Goal: Book appointment/travel/reservation

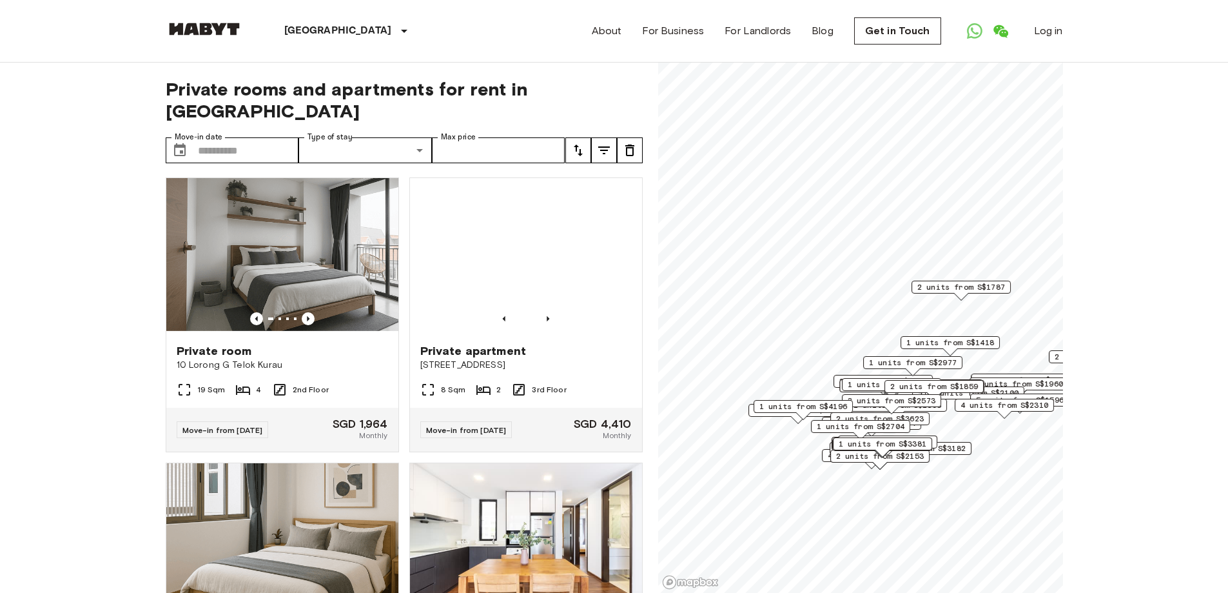
scroll to position [1096, 0]
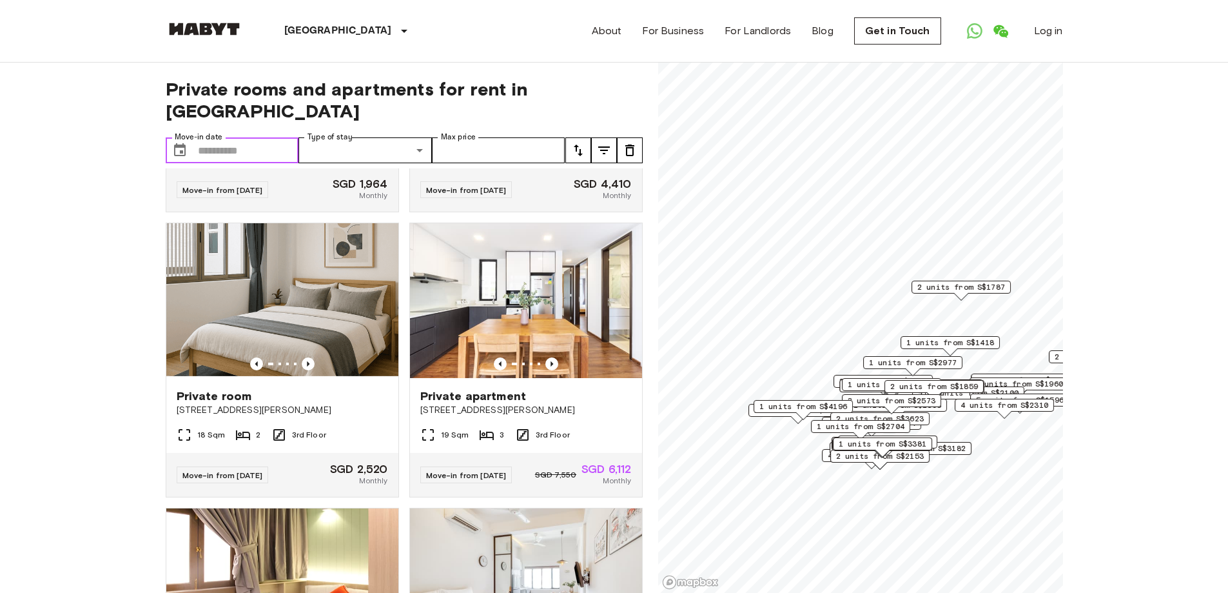
click at [268, 137] on input "Move-in date" at bounding box center [248, 150] width 101 height 26
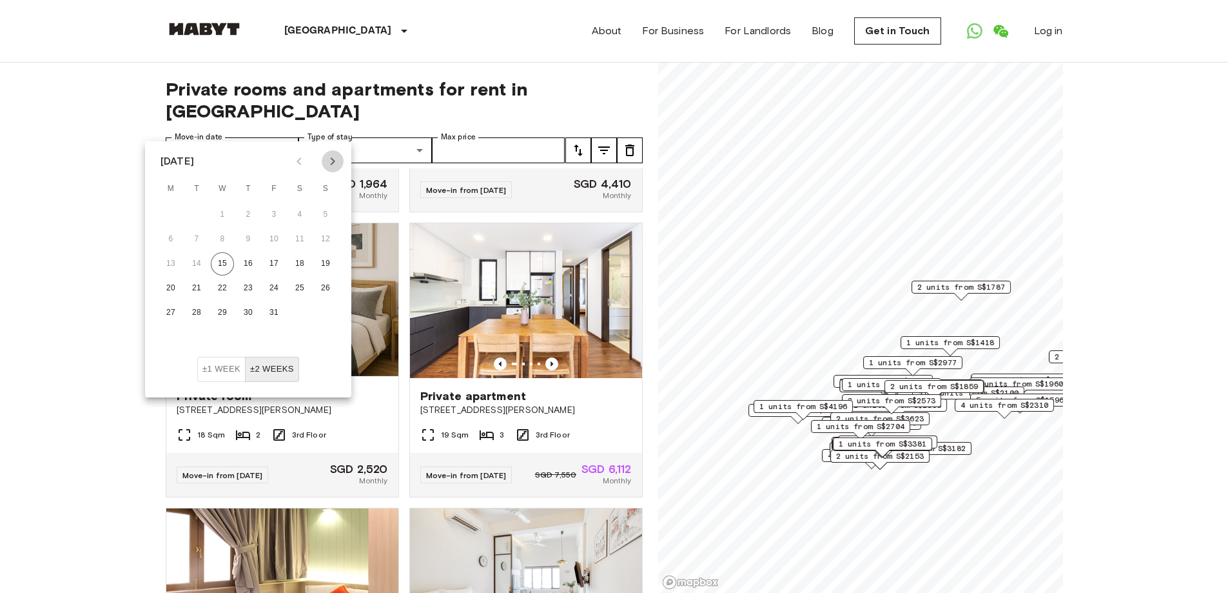
click at [333, 161] on icon "Next month" at bounding box center [332, 160] width 15 height 15
click at [297, 213] on button "1" at bounding box center [299, 214] width 23 height 23
type input "**********"
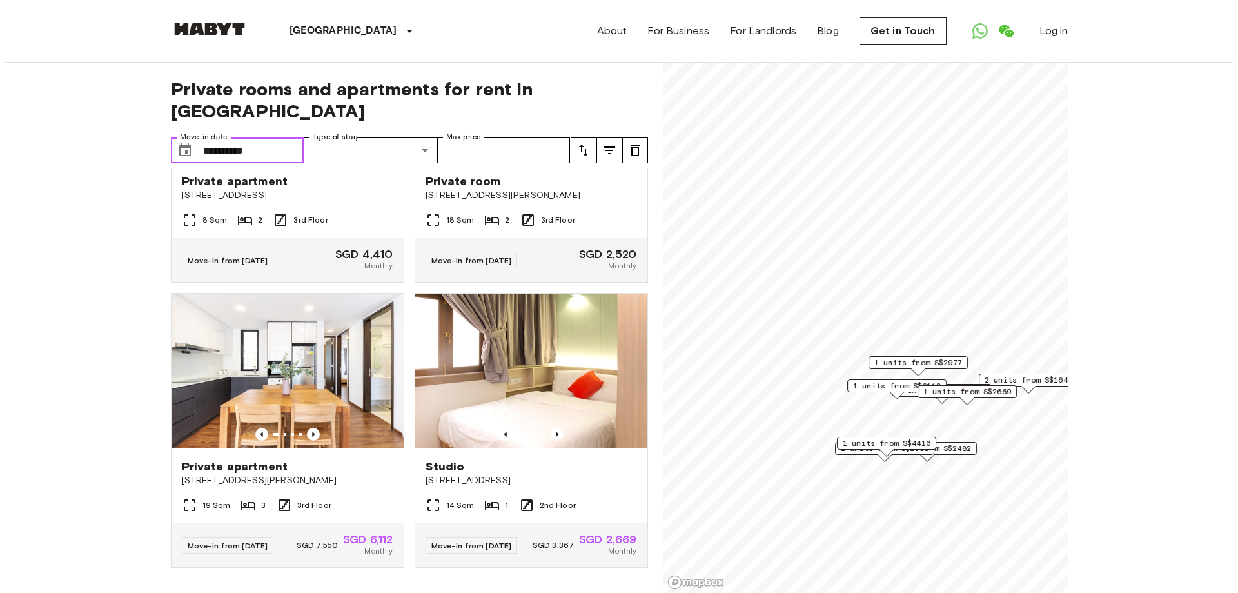
scroll to position [796, 0]
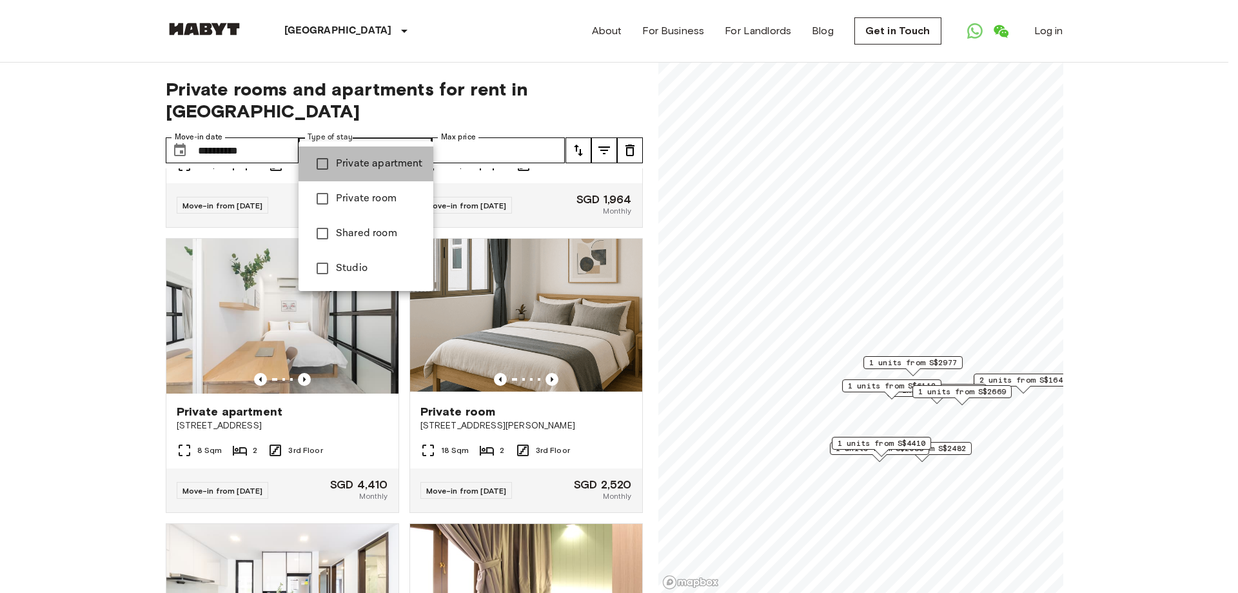
click at [392, 166] on span "Private apartment" at bounding box center [379, 163] width 87 height 15
type input "**********"
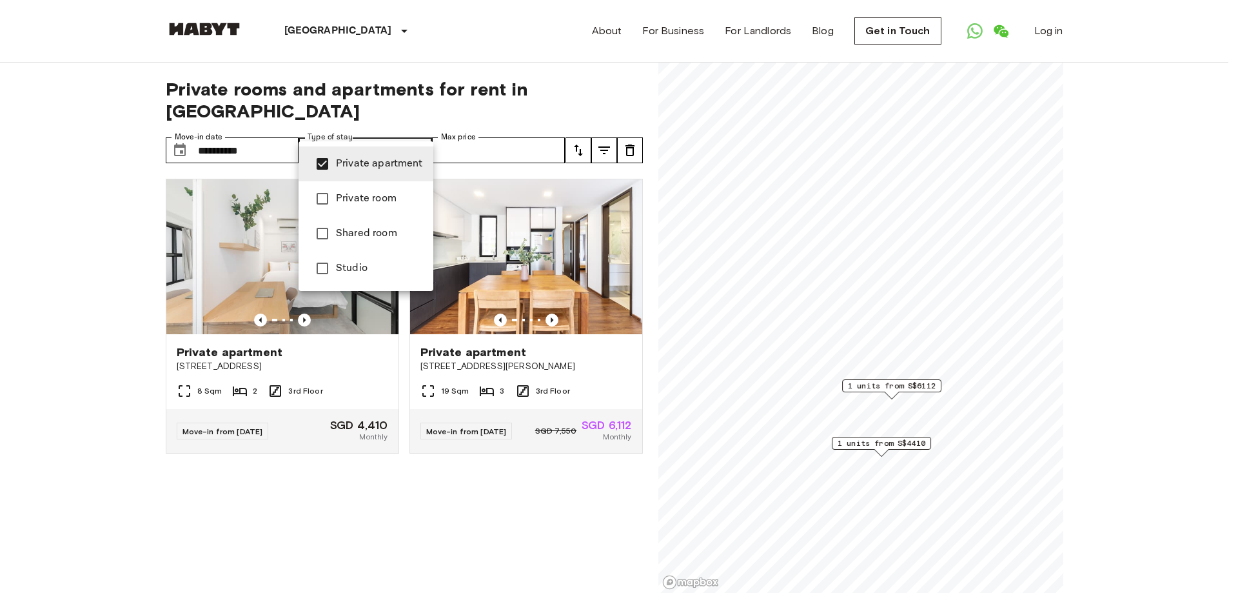
click at [533, 496] on div at bounding box center [619, 296] width 1238 height 593
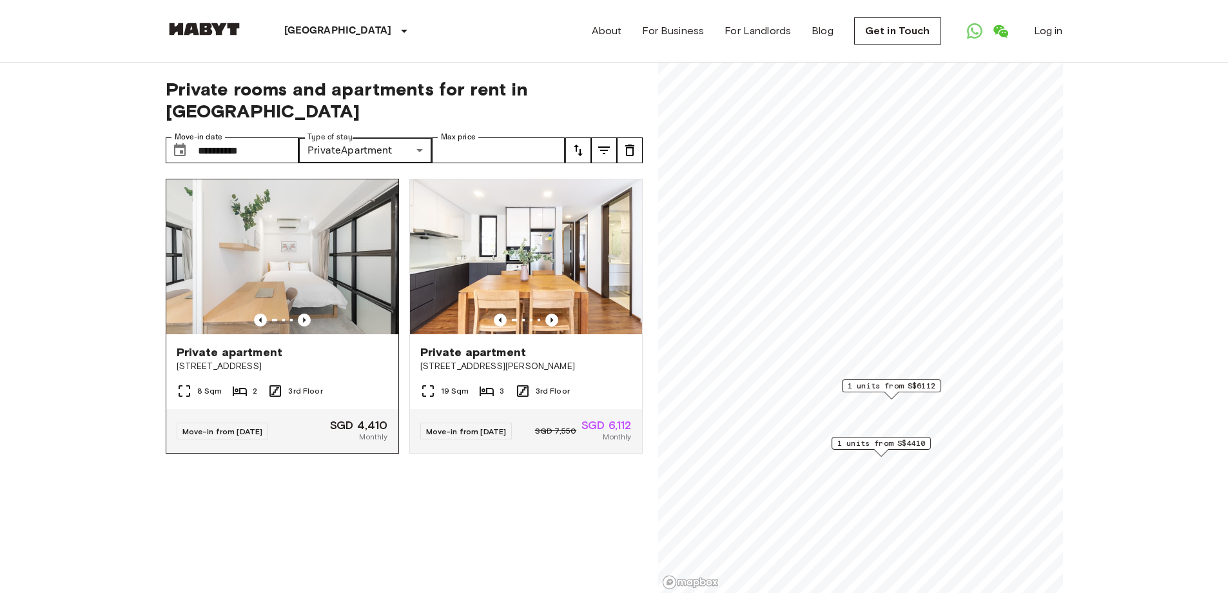
click at [329, 248] on img at bounding box center [282, 256] width 232 height 155
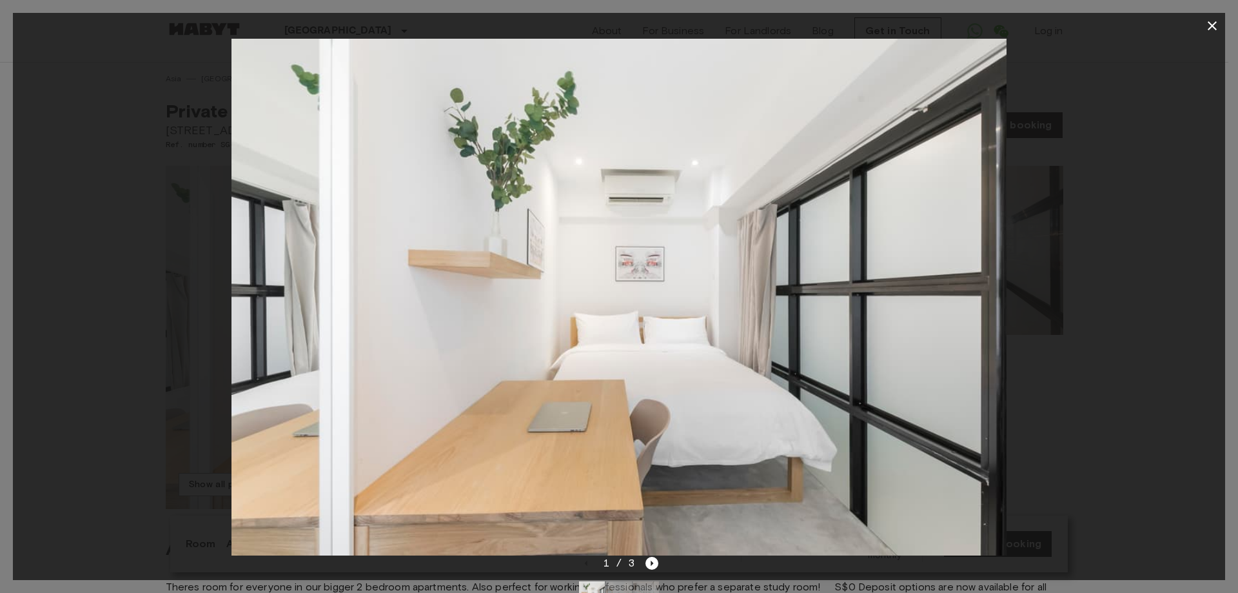
click at [1213, 23] on icon "button" at bounding box center [1211, 25] width 15 height 15
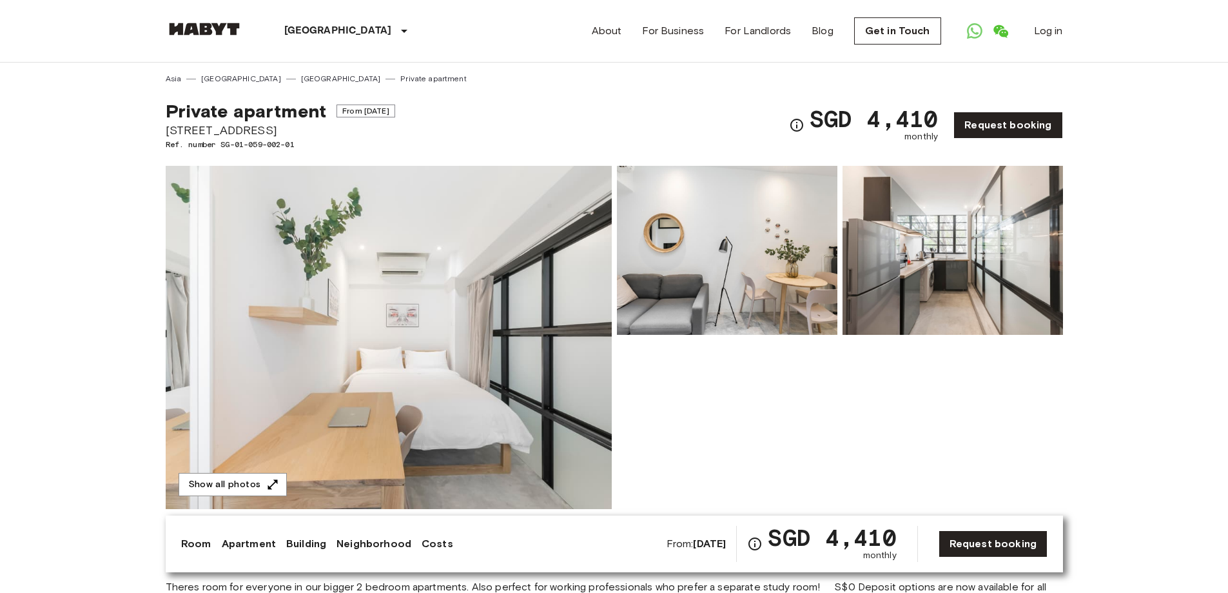
click at [934, 259] on img at bounding box center [953, 250] width 220 height 169
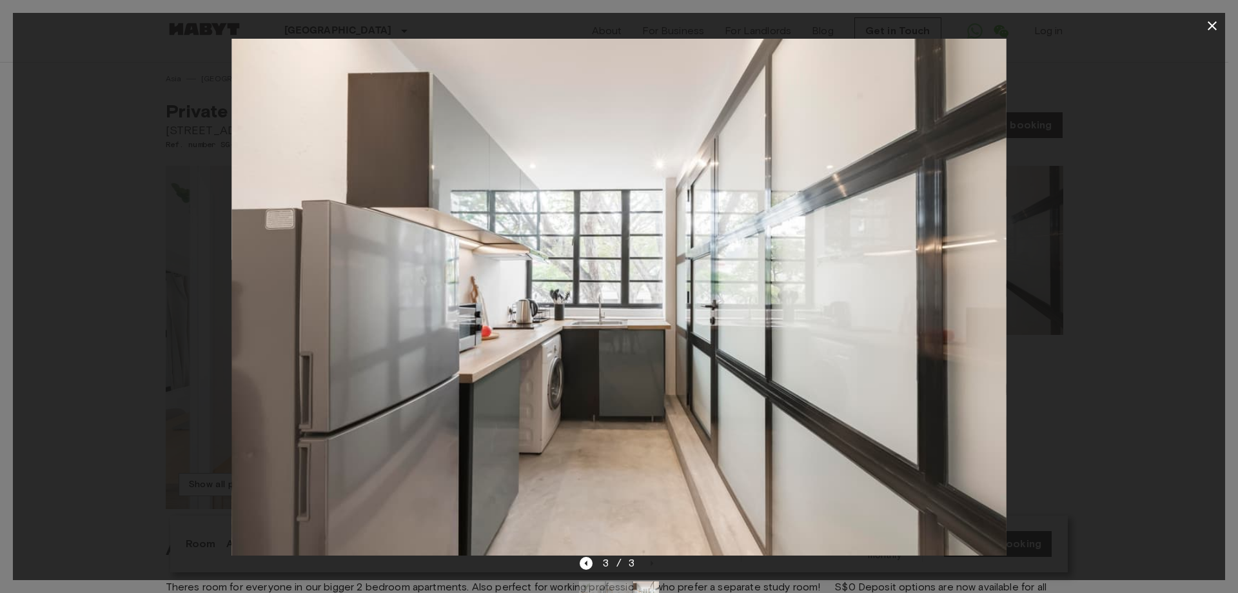
click at [1217, 24] on icon "button" at bounding box center [1211, 25] width 15 height 15
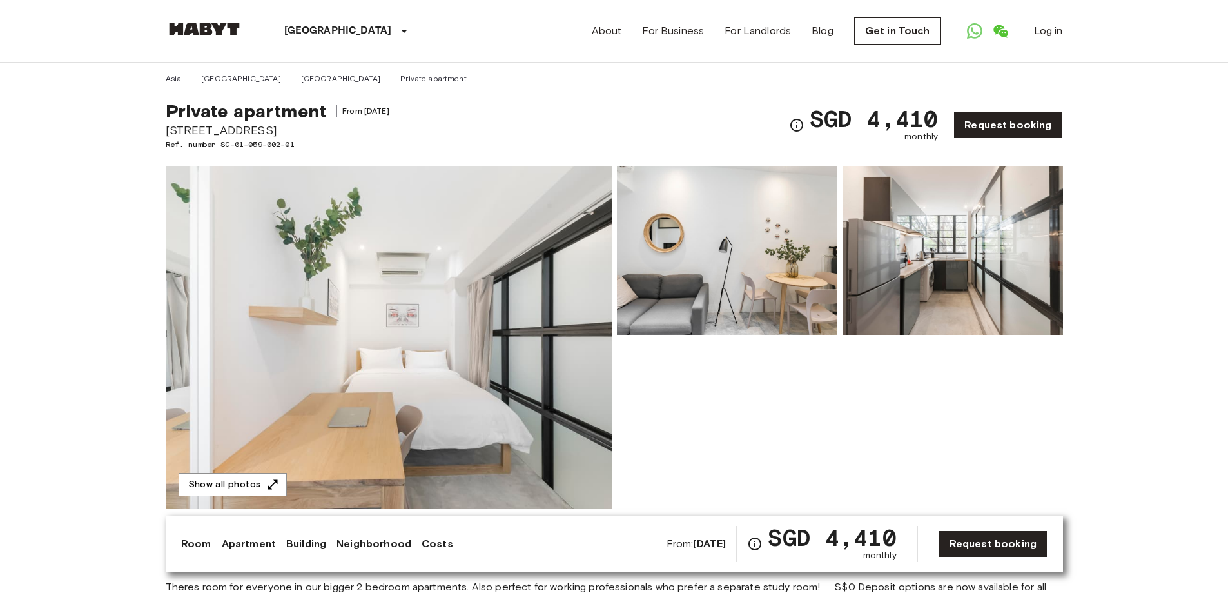
click at [684, 289] on img at bounding box center [727, 250] width 220 height 169
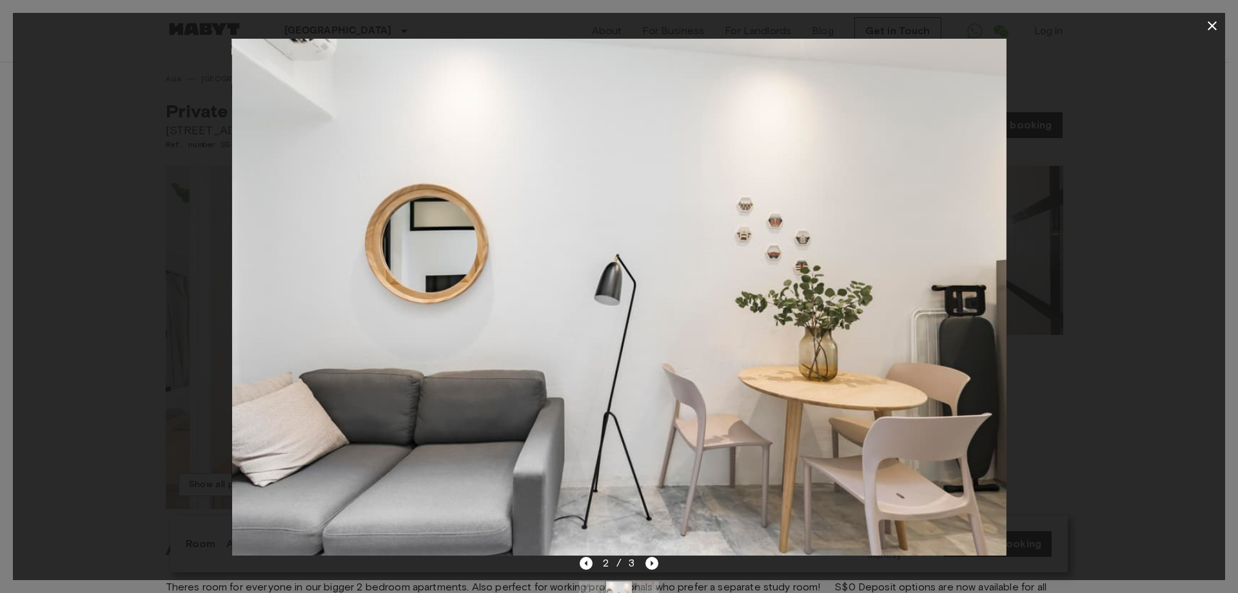
click at [1205, 24] on icon "button" at bounding box center [1211, 25] width 15 height 15
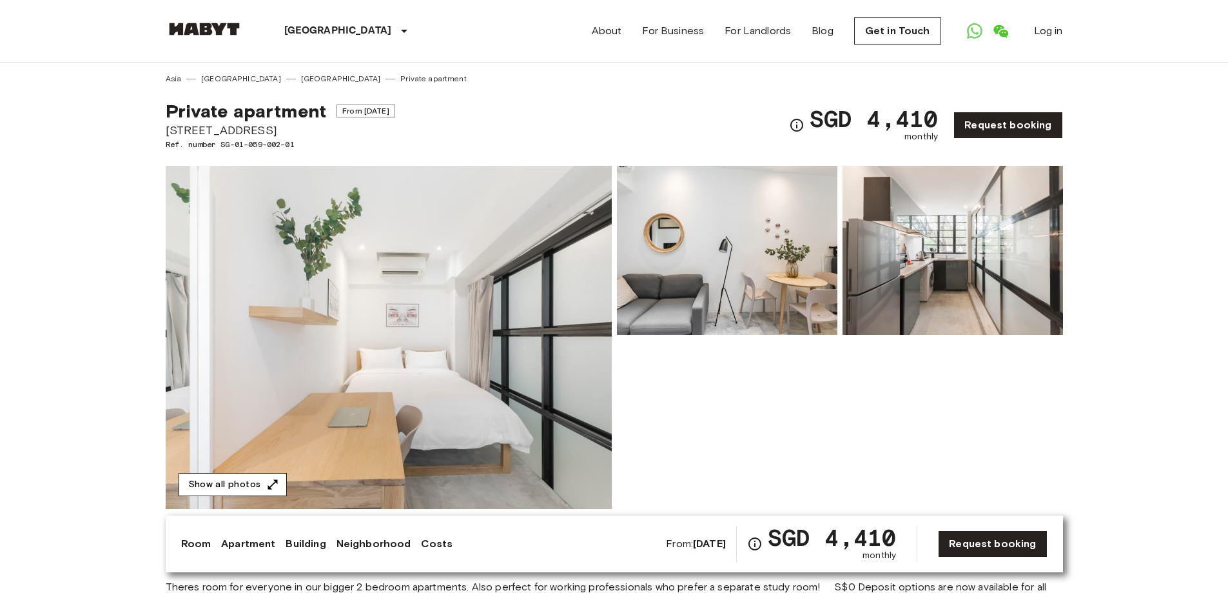
click at [259, 480] on button "Show all photos" at bounding box center [233, 485] width 108 height 24
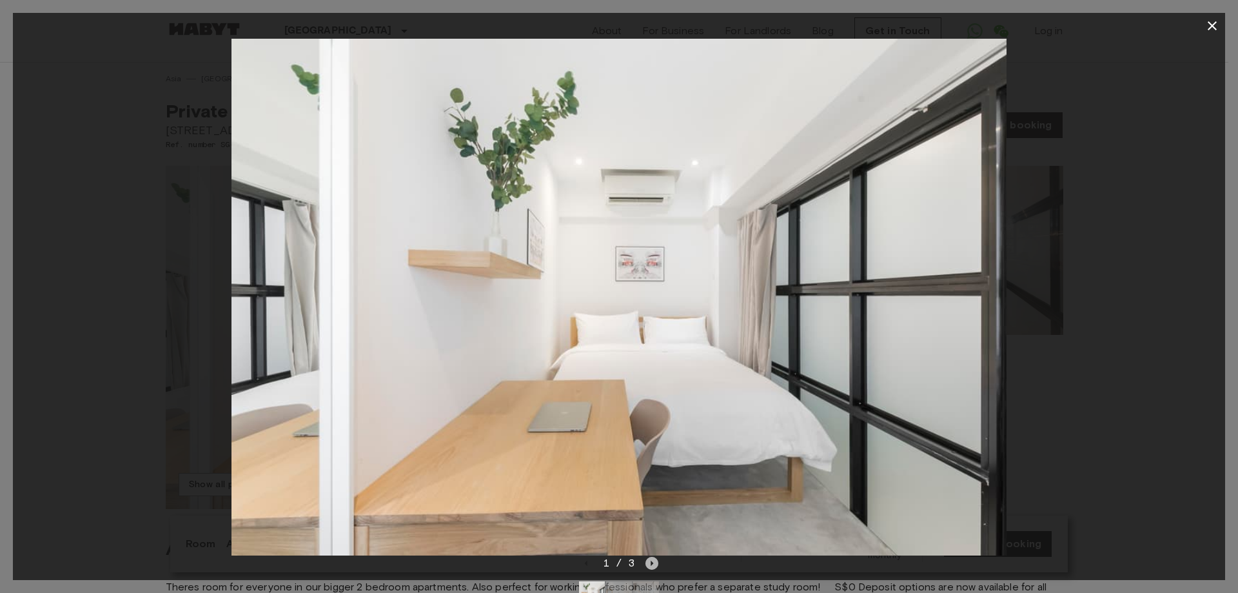
click at [648, 563] on icon "Next image" at bounding box center [651, 562] width 13 height 13
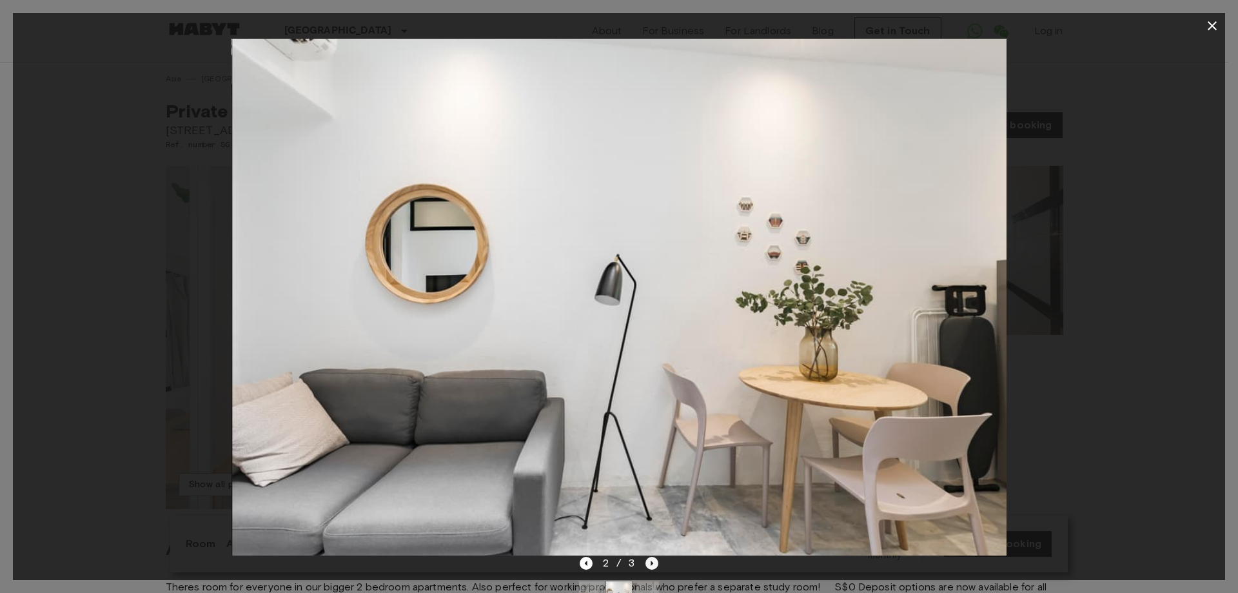
click at [648, 563] on icon "Next image" at bounding box center [651, 562] width 13 height 13
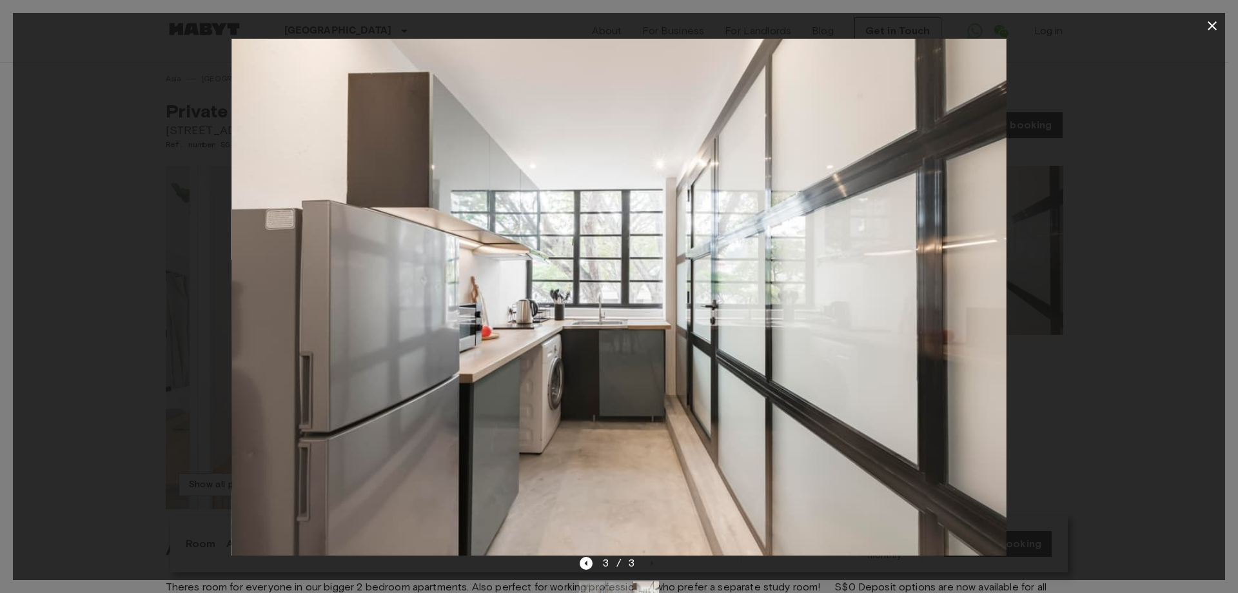
click at [1210, 24] on icon "button" at bounding box center [1211, 25] width 15 height 15
